Goal: Find specific page/section: Find specific page/section

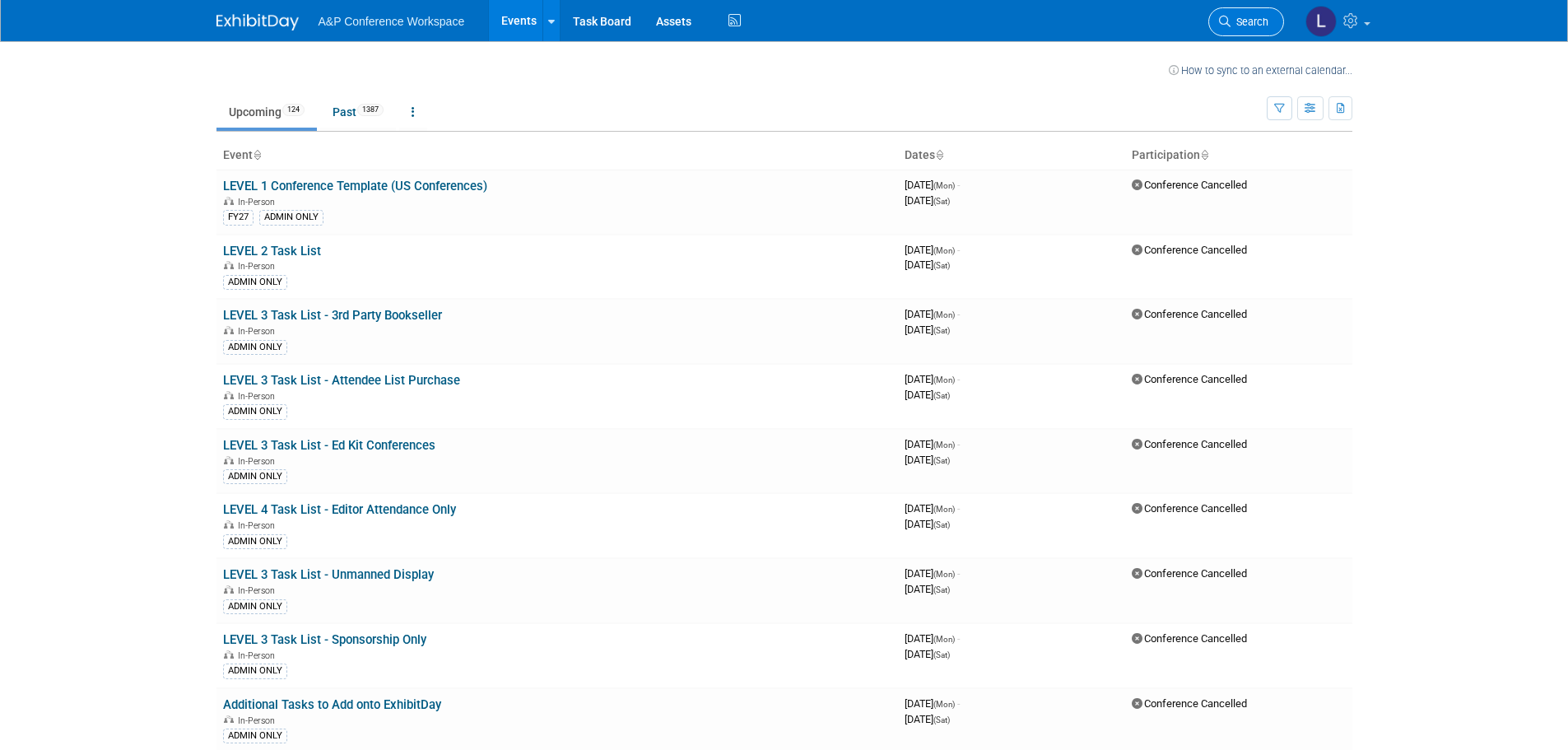
click at [1249, 31] on link "Search" at bounding box center [1247, 21] width 76 height 28
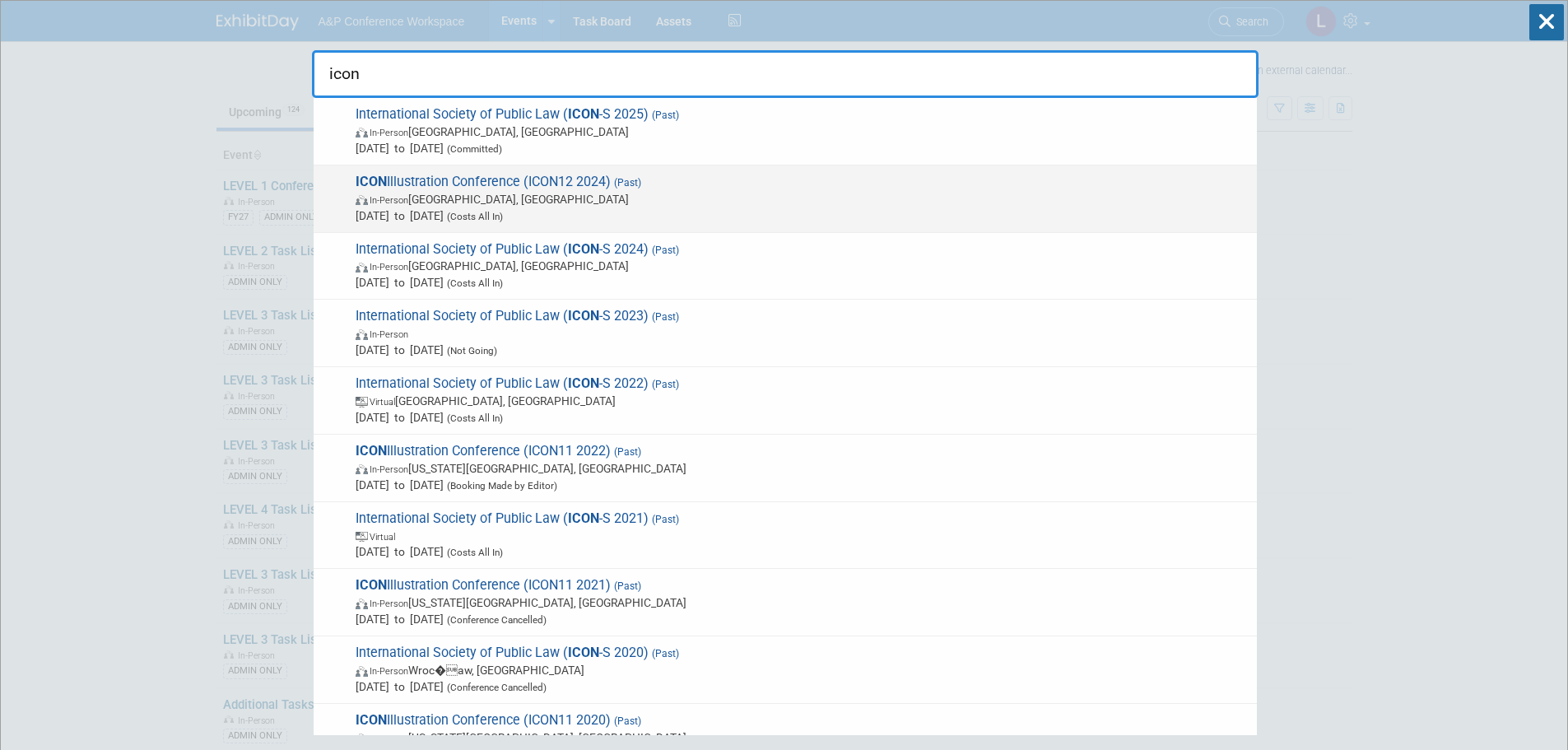
type input "icon"
click at [752, 181] on span "ICON Illustration Conference (ICON12 2024) (Past) In-Person [GEOGRAPHIC_DATA], …" at bounding box center [799, 198] width 898 height 50
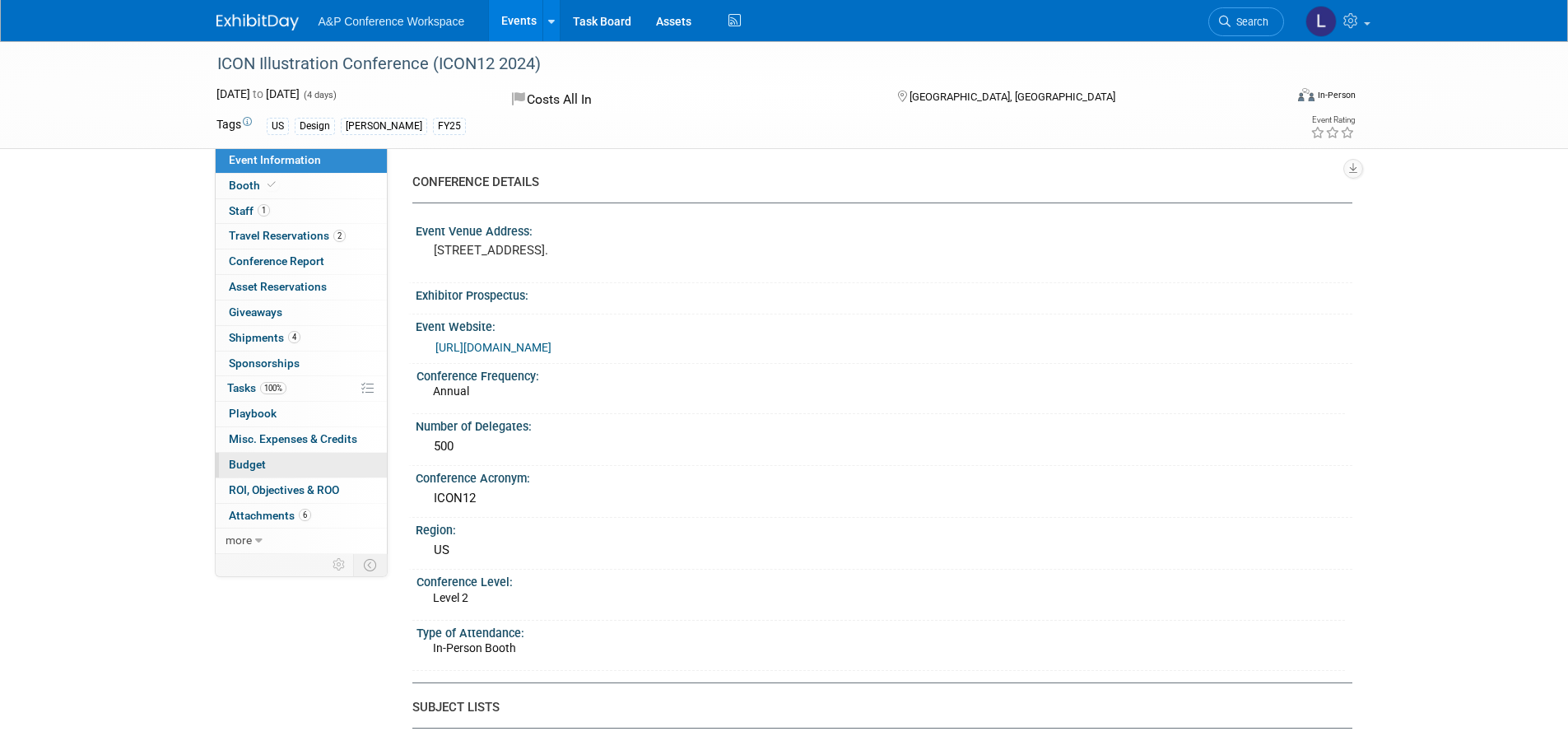
click at [259, 463] on span "Budget" at bounding box center [247, 464] width 37 height 13
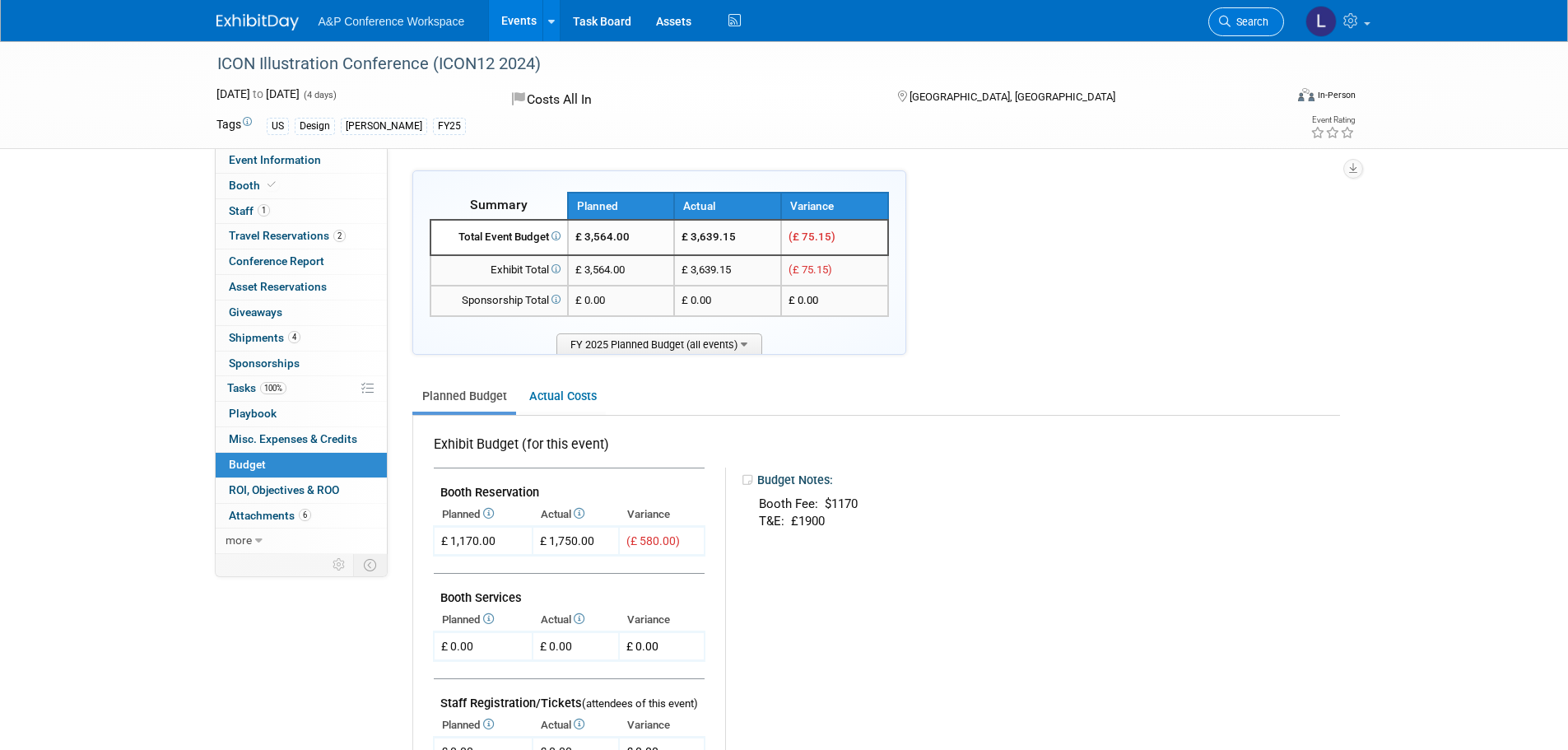
click at [1260, 19] on span "Search" at bounding box center [1250, 21] width 38 height 13
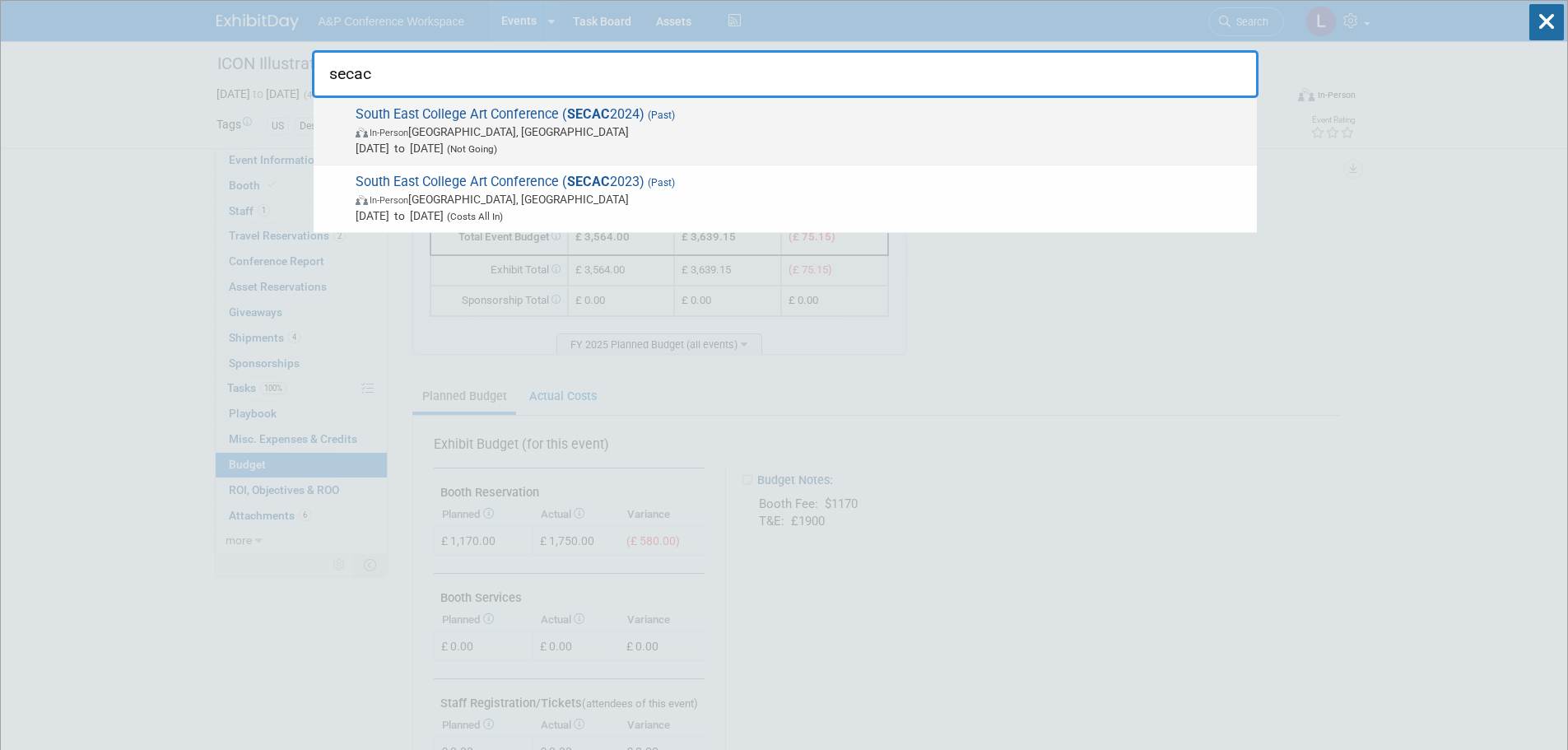
type input "secac"
click at [770, 128] on span "In-Person Atlanta, GA" at bounding box center [802, 131] width 893 height 17
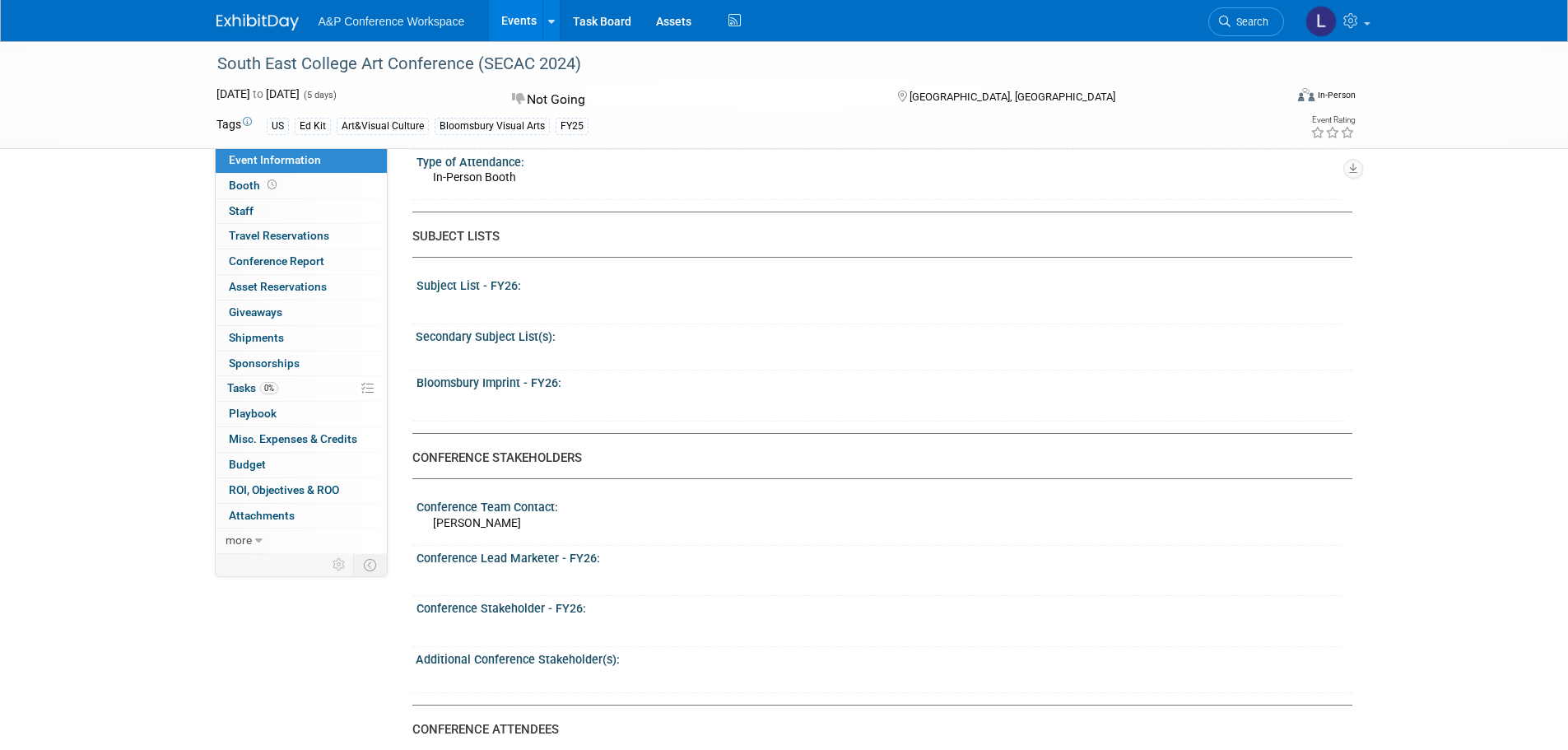
scroll to position [494, 0]
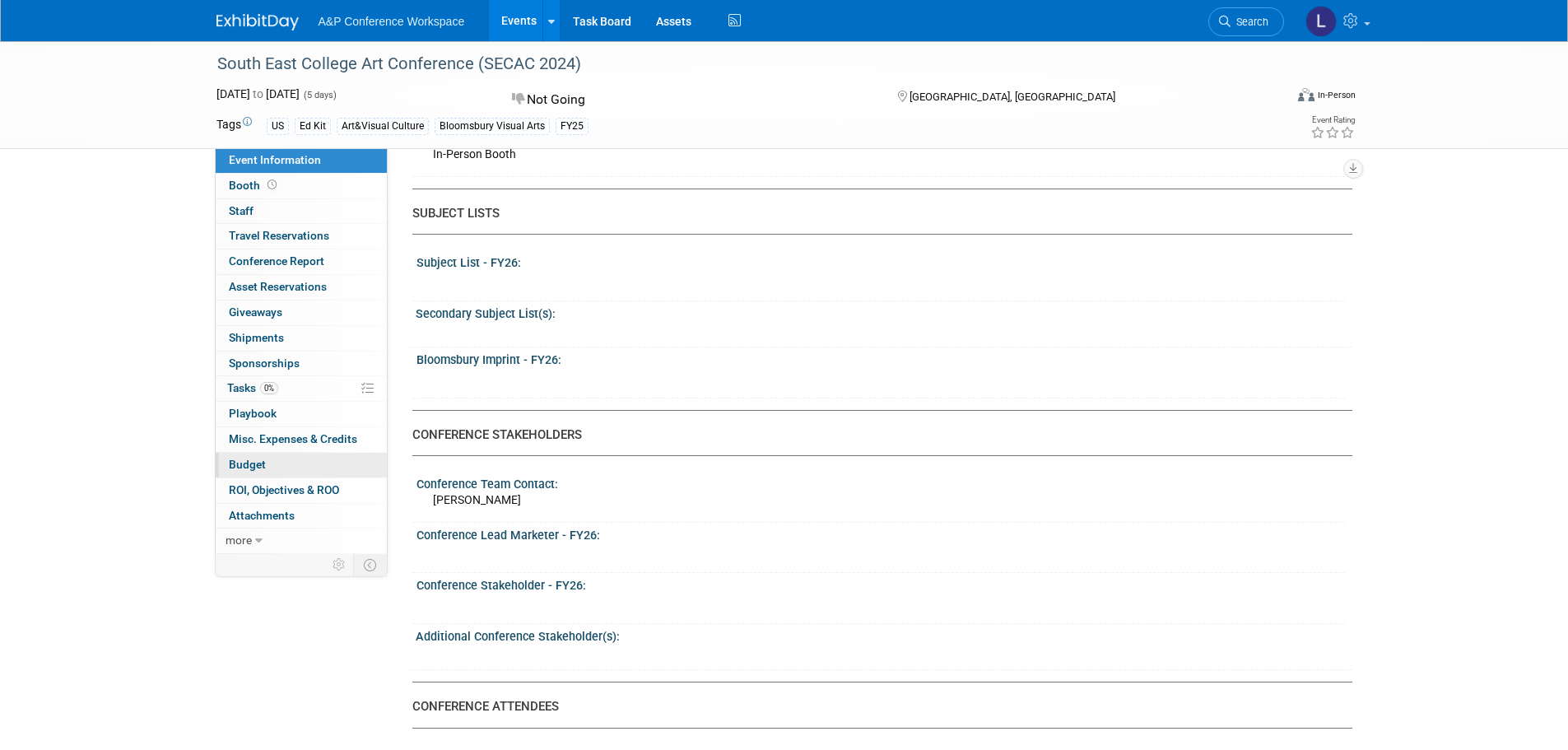
click at [262, 463] on span "Budget" at bounding box center [247, 464] width 37 height 13
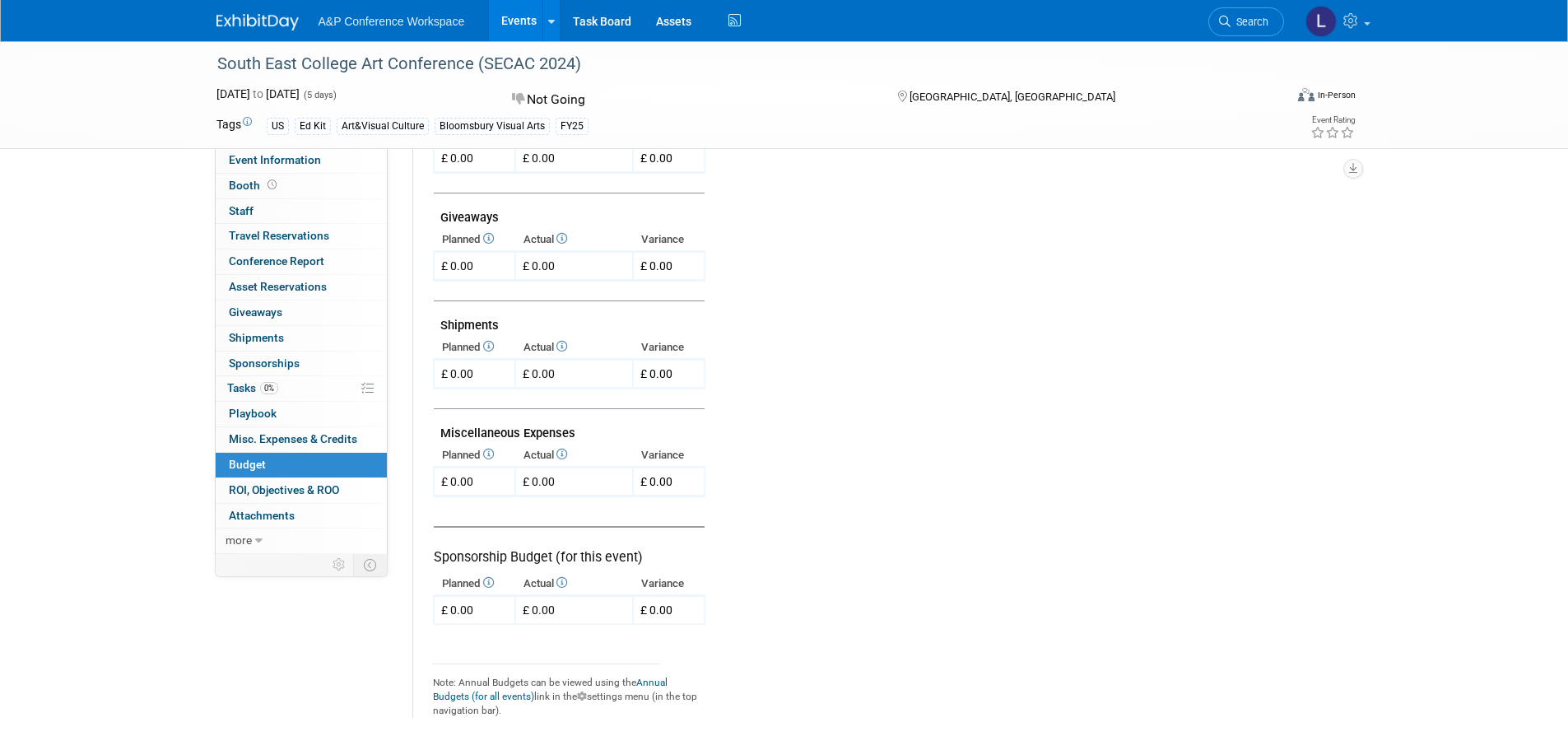
scroll to position [845, 0]
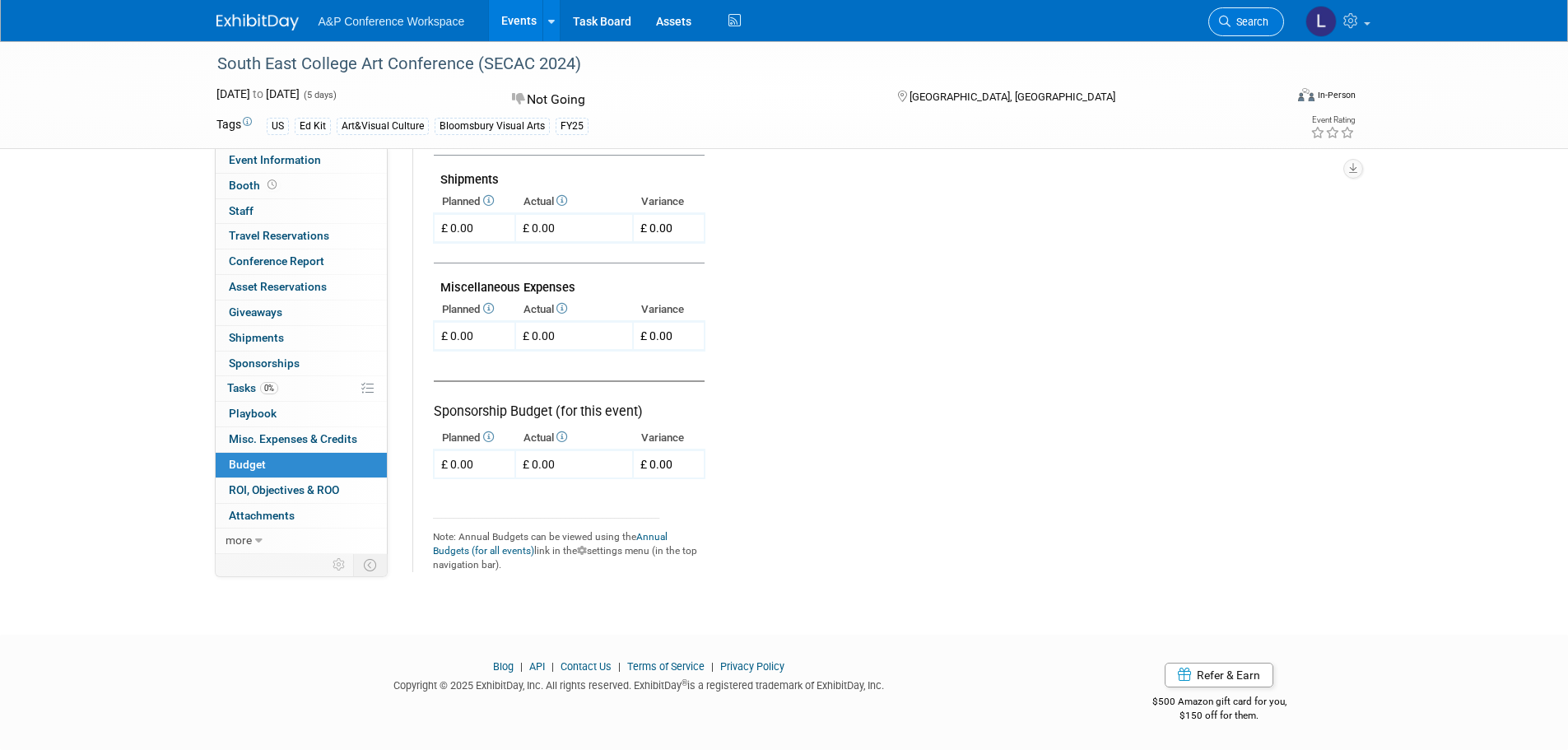
click at [1249, 21] on span "Search" at bounding box center [1250, 21] width 38 height 13
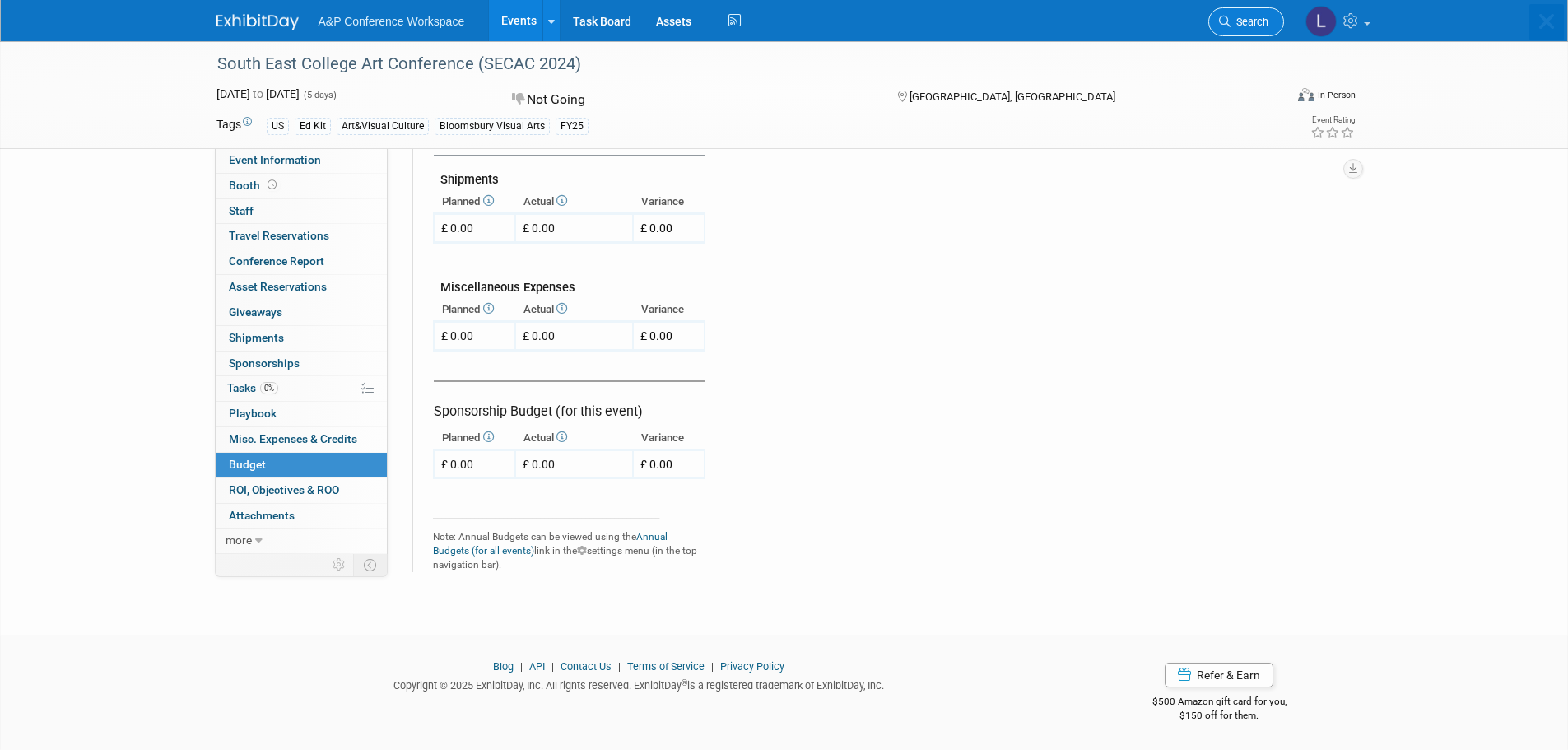
scroll to position [0, 0]
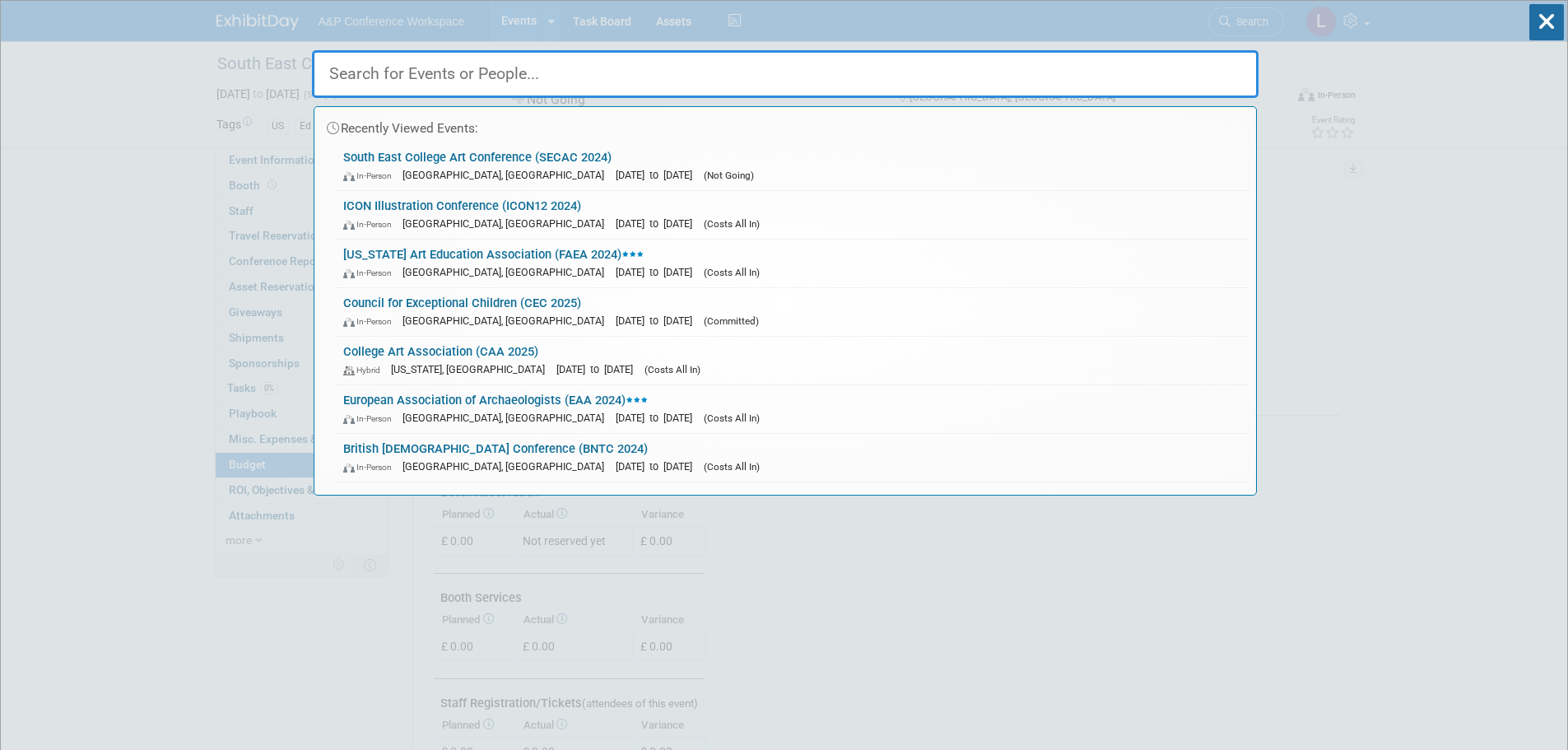
click at [572, 80] on input "text" at bounding box center [784, 73] width 947 height 48
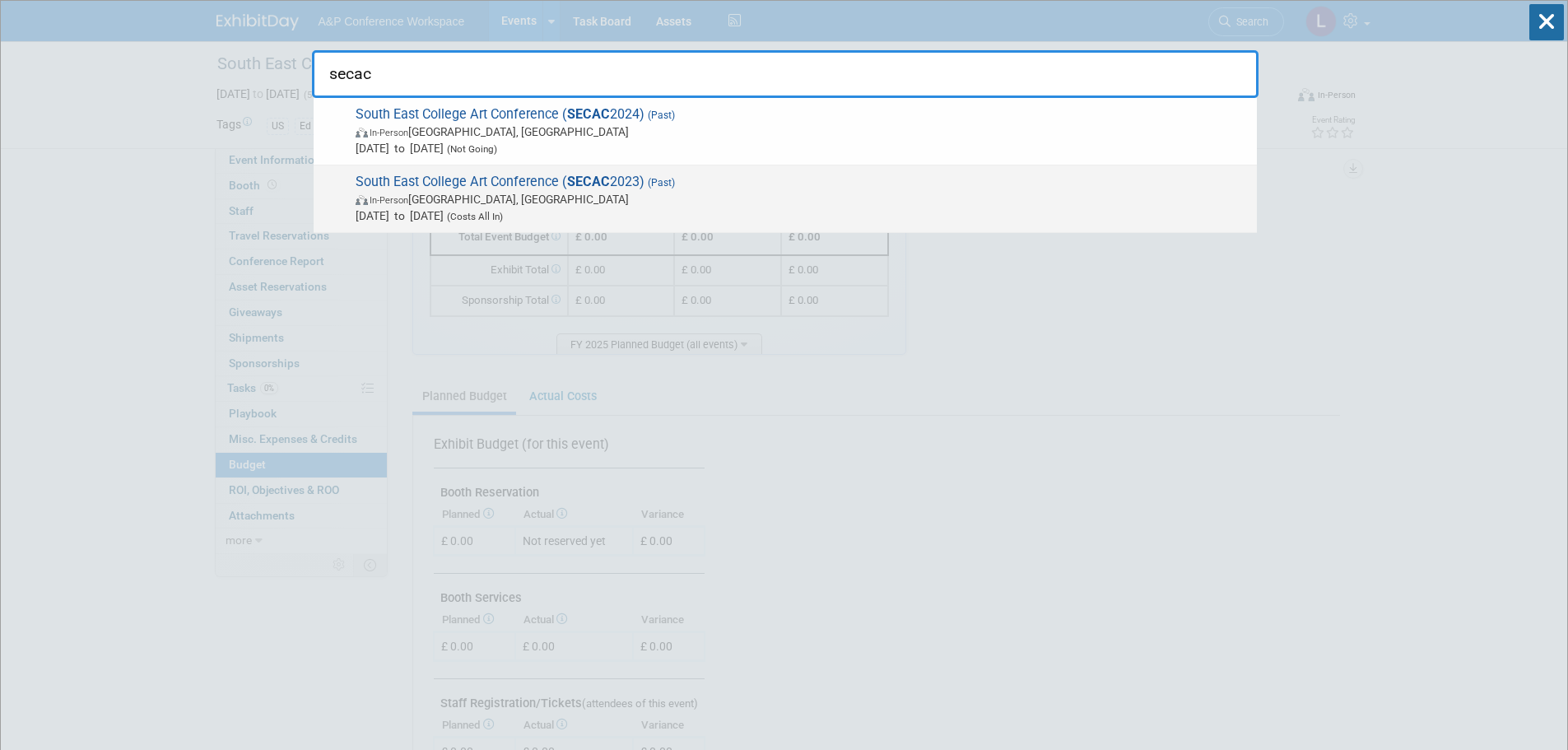
type input "secac"
click at [702, 195] on span "In-Person Richmond, VA" at bounding box center [802, 199] width 893 height 17
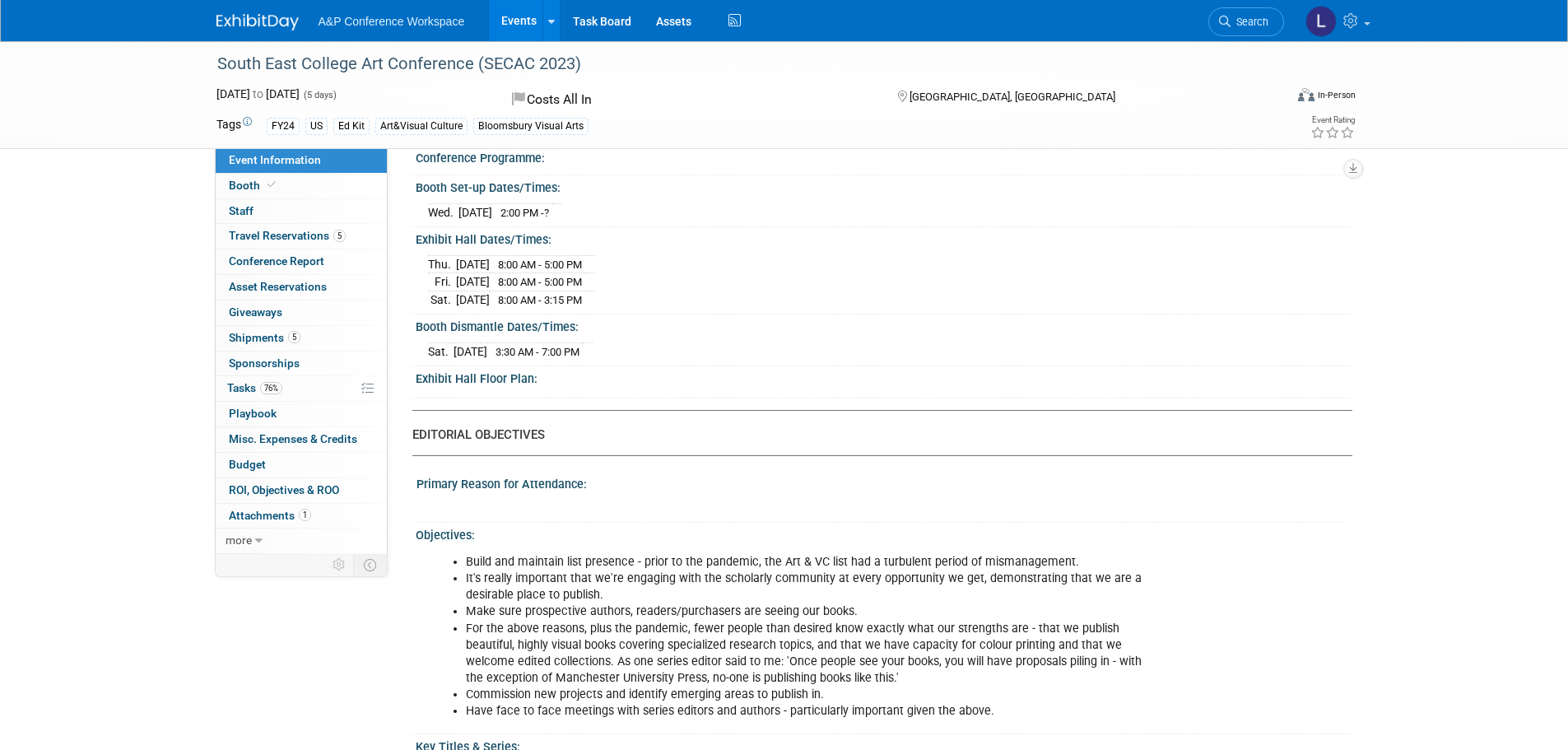
scroll to position [1234, 0]
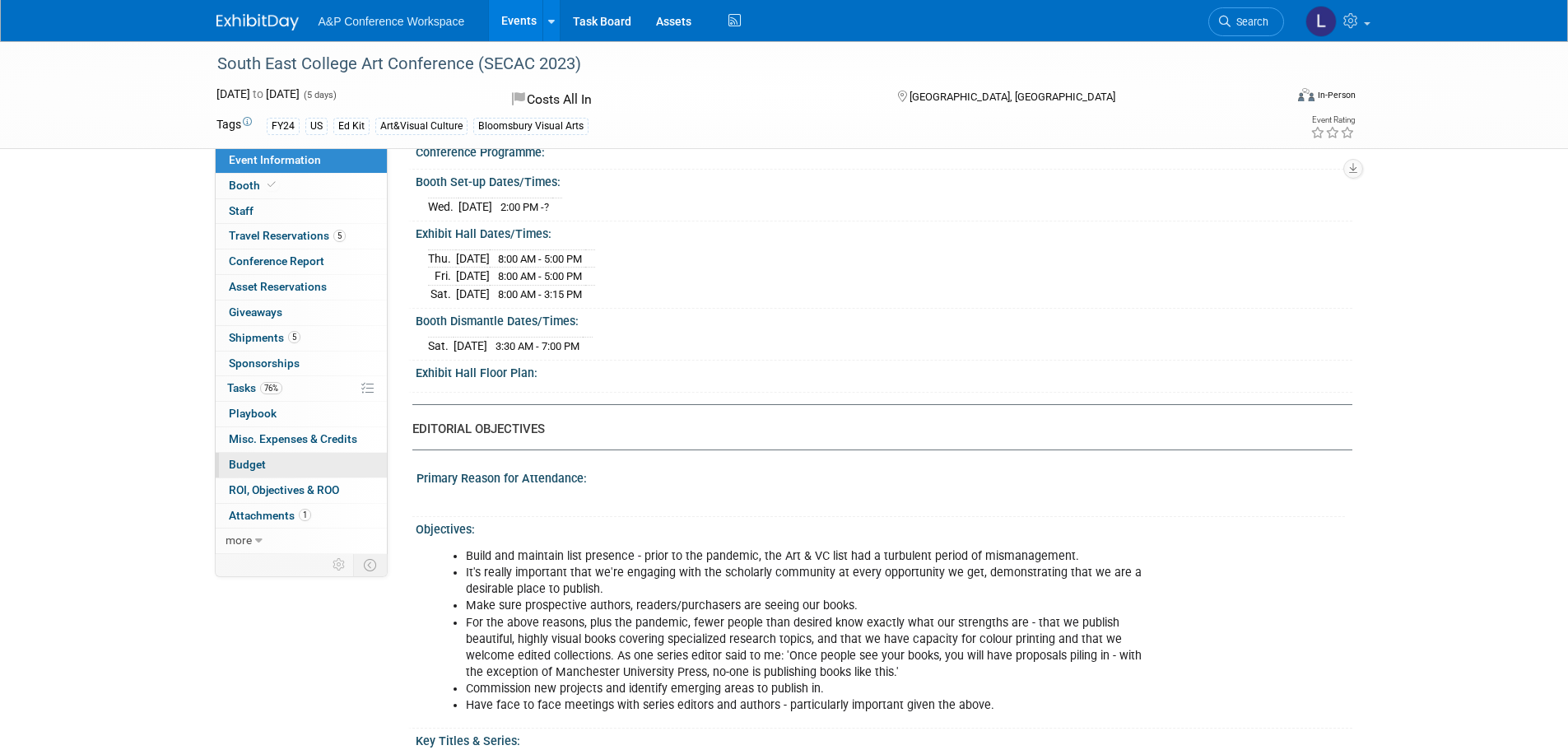
click at [281, 469] on link "Budget" at bounding box center [301, 465] width 171 height 24
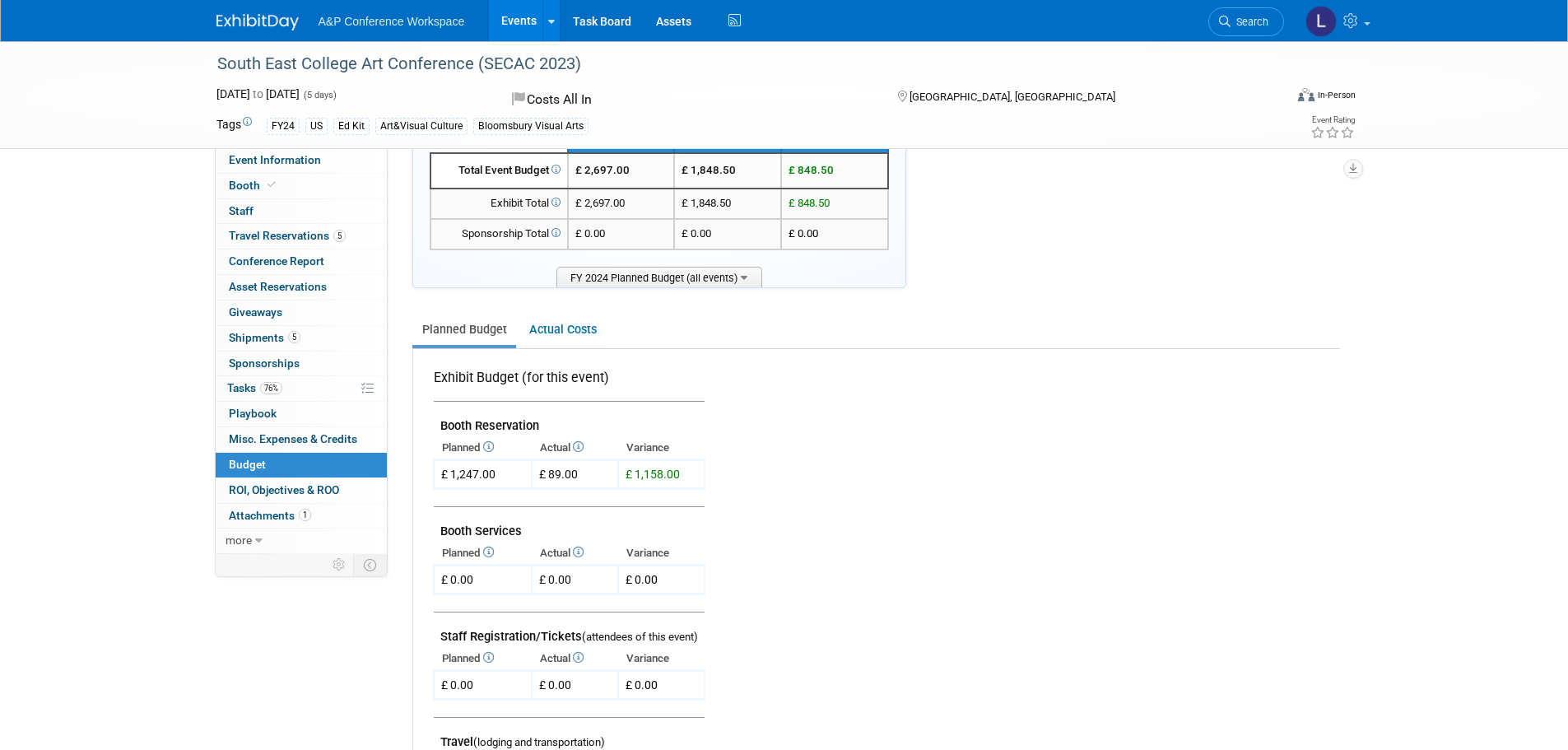
scroll to position [0, 0]
